Goal: Information Seeking & Learning: Learn about a topic

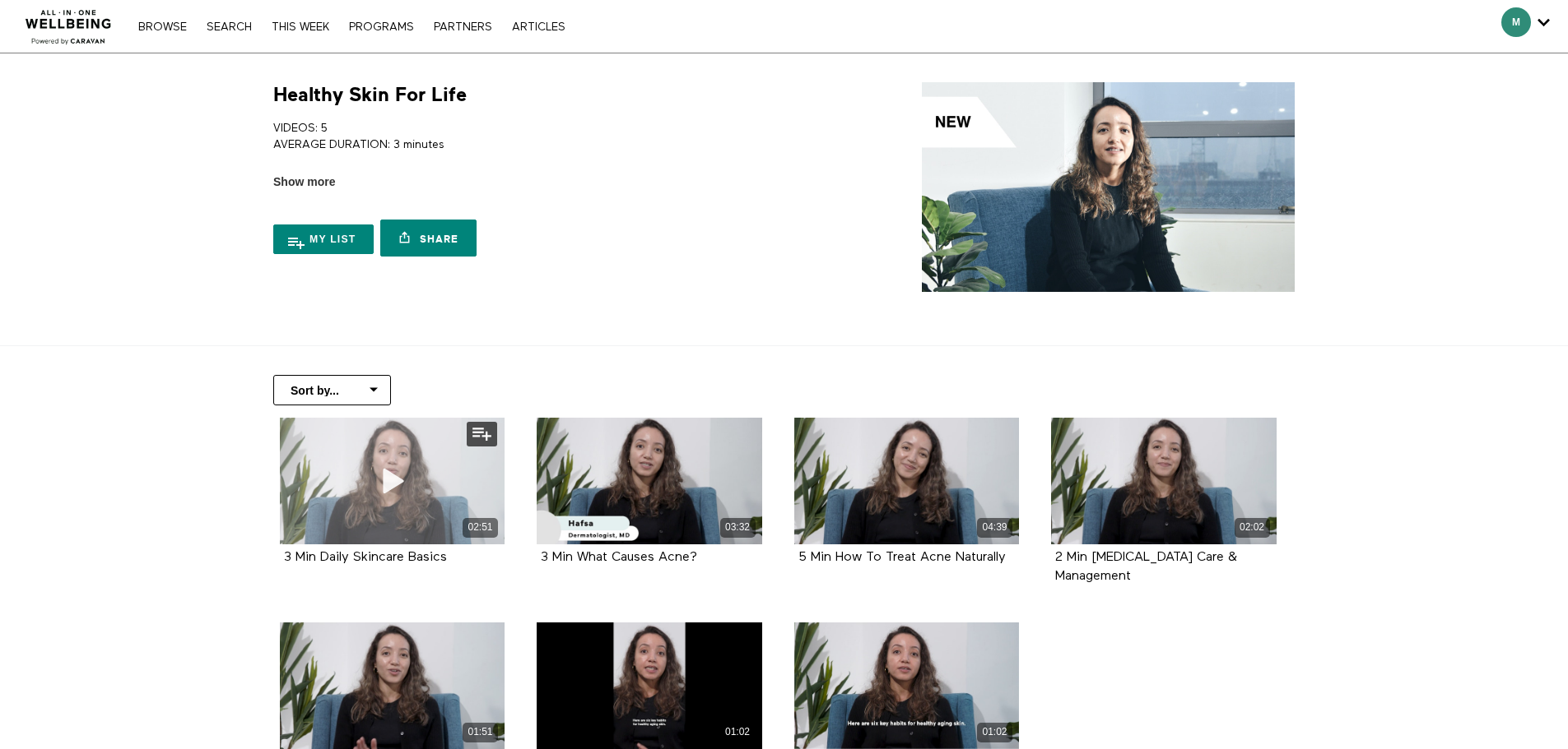
click at [353, 497] on div "02:51" at bounding box center [392, 481] width 226 height 127
